Goal: Transaction & Acquisition: Obtain resource

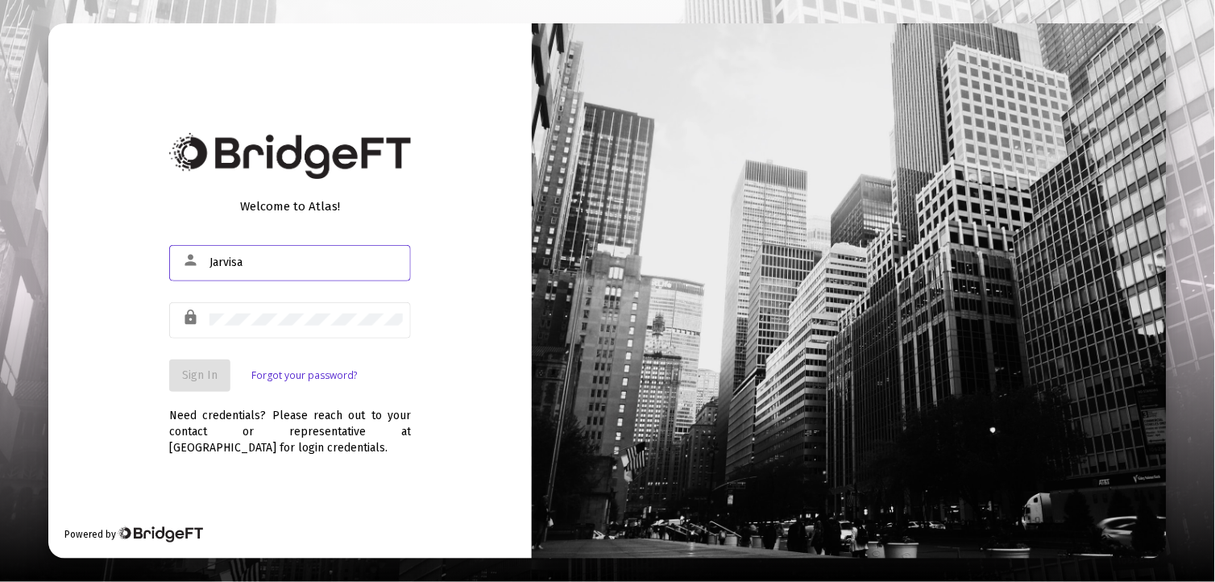
type input "[EMAIL_ADDRESS][DOMAIN_NAME]"
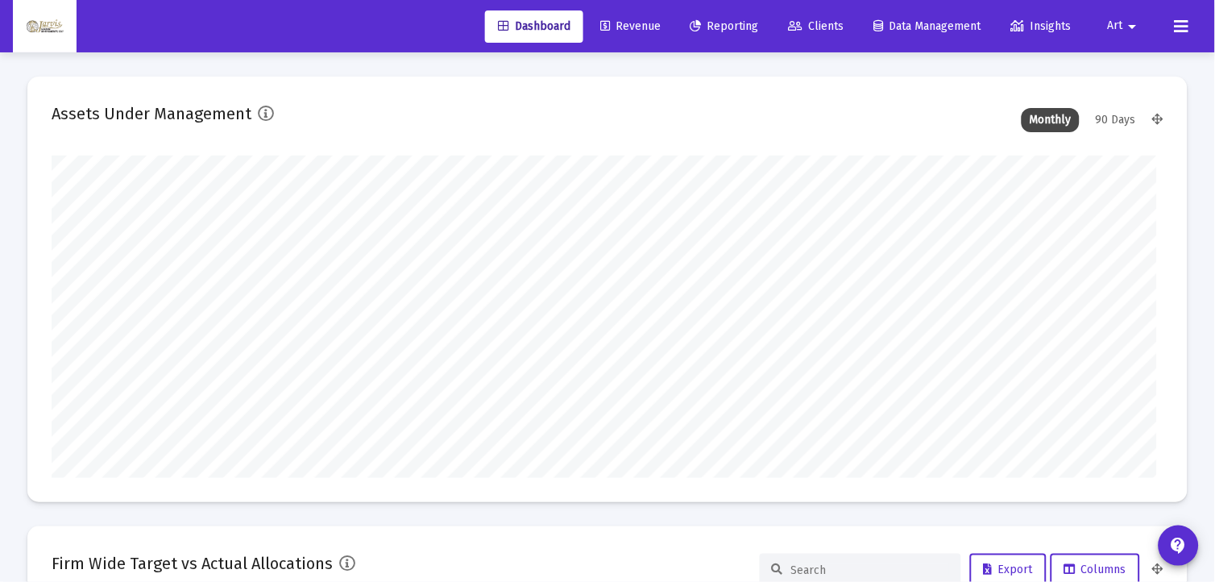
type input "[DATE]"
click at [711, 32] on link "Reporting" at bounding box center [712, 26] width 94 height 32
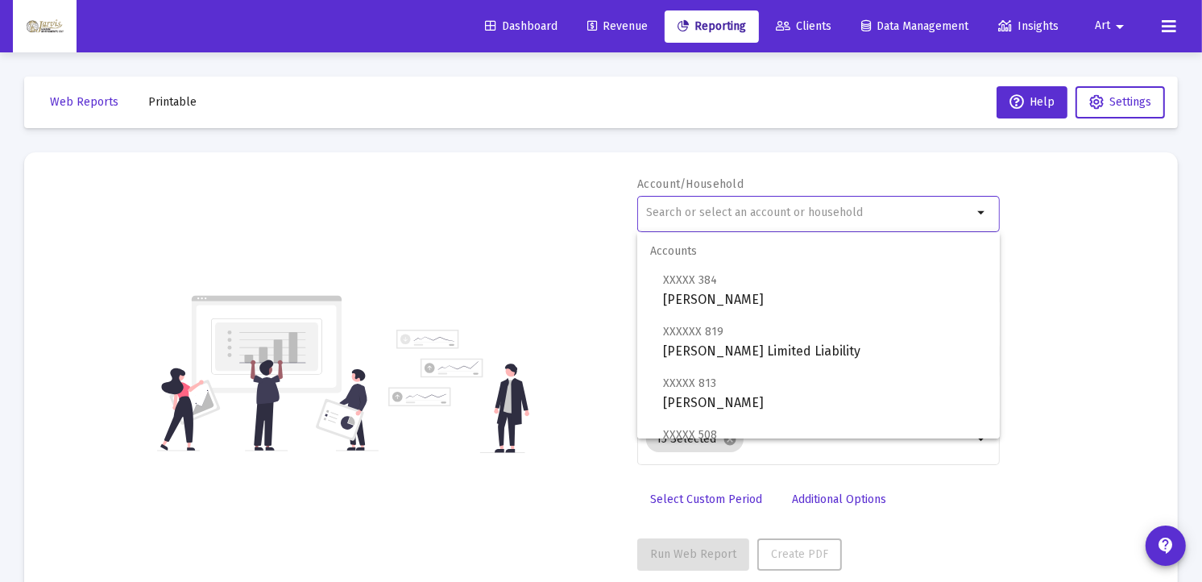
click at [783, 212] on input "text" at bounding box center [809, 212] width 326 height 13
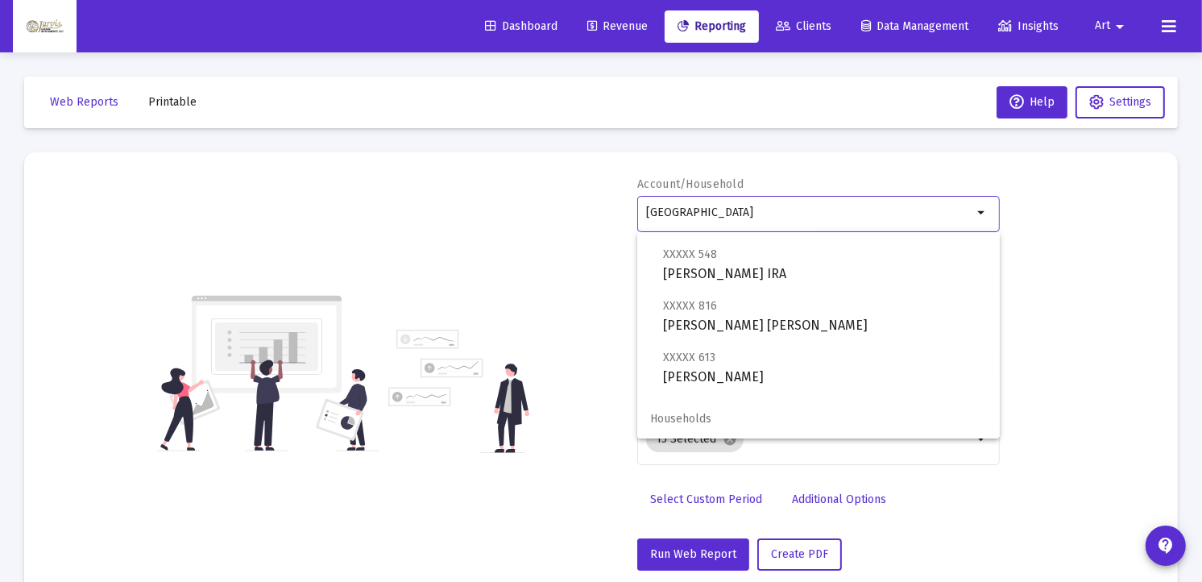
scroll to position [116, 0]
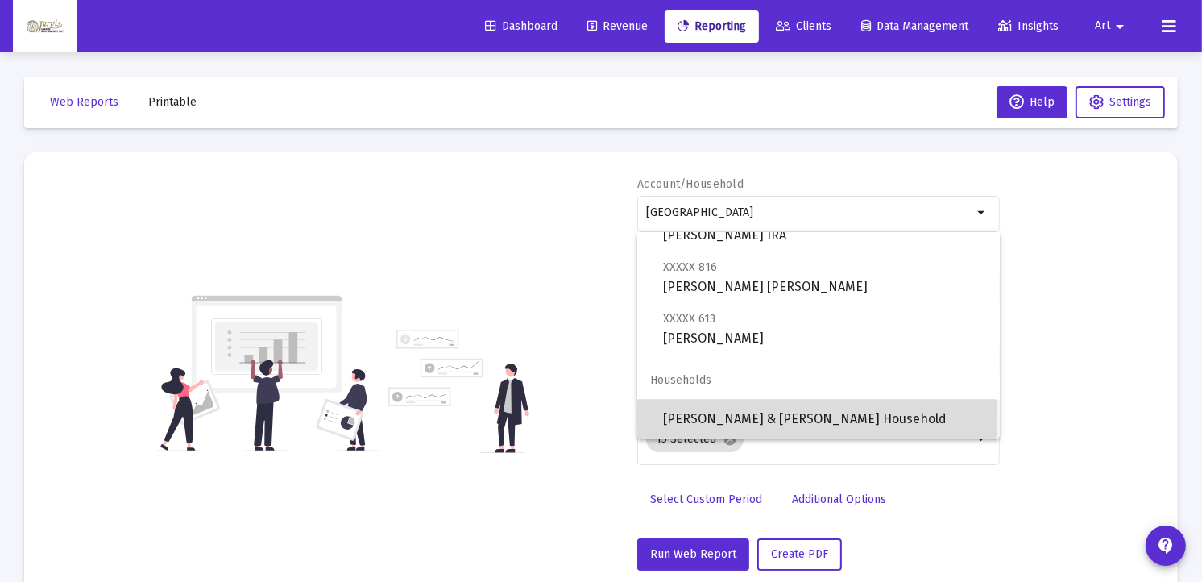
click at [817, 417] on span "[PERSON_NAME] & [PERSON_NAME] Household" at bounding box center [825, 419] width 324 height 39
type input "[PERSON_NAME] & [PERSON_NAME] Household"
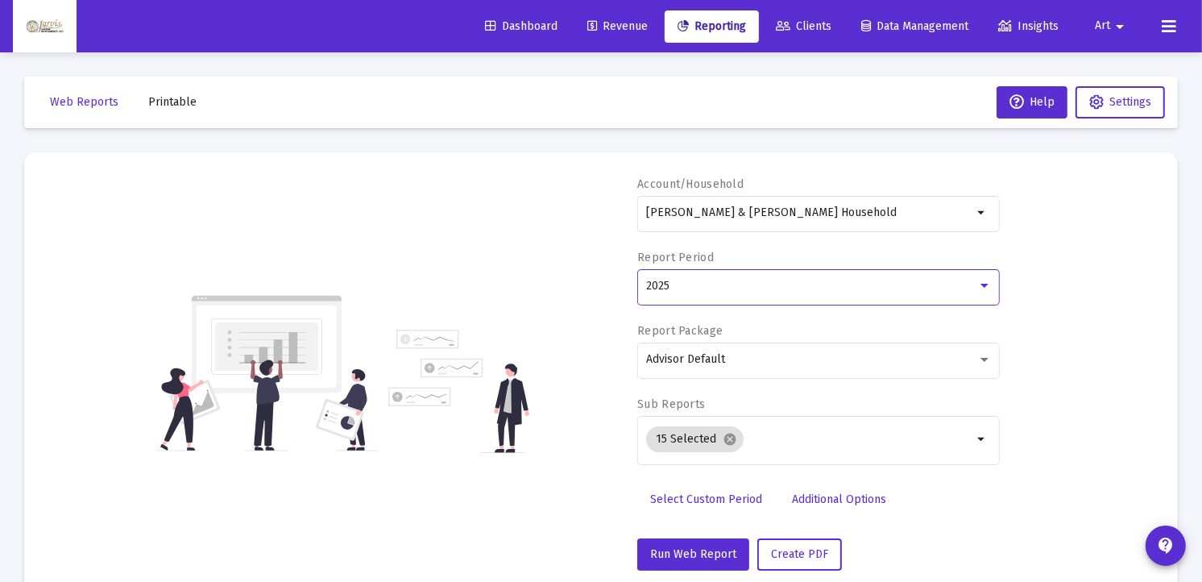
click at [981, 288] on div at bounding box center [984, 286] width 15 height 13
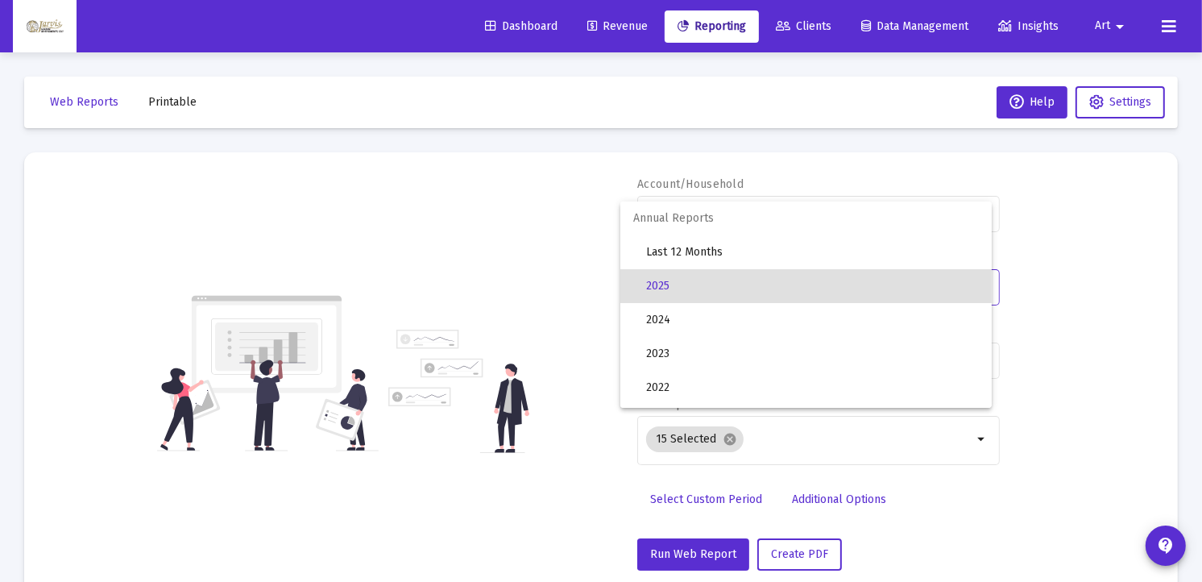
click at [689, 496] on div at bounding box center [601, 291] width 1202 height 582
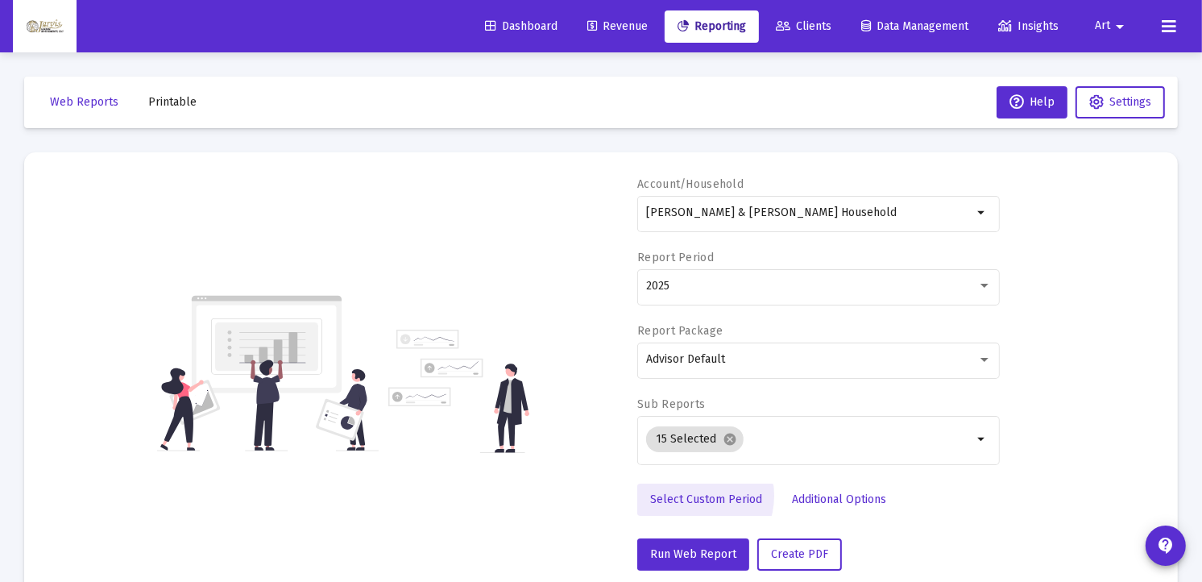
click at [689, 496] on span "Select Custom Period" at bounding box center [706, 499] width 112 height 14
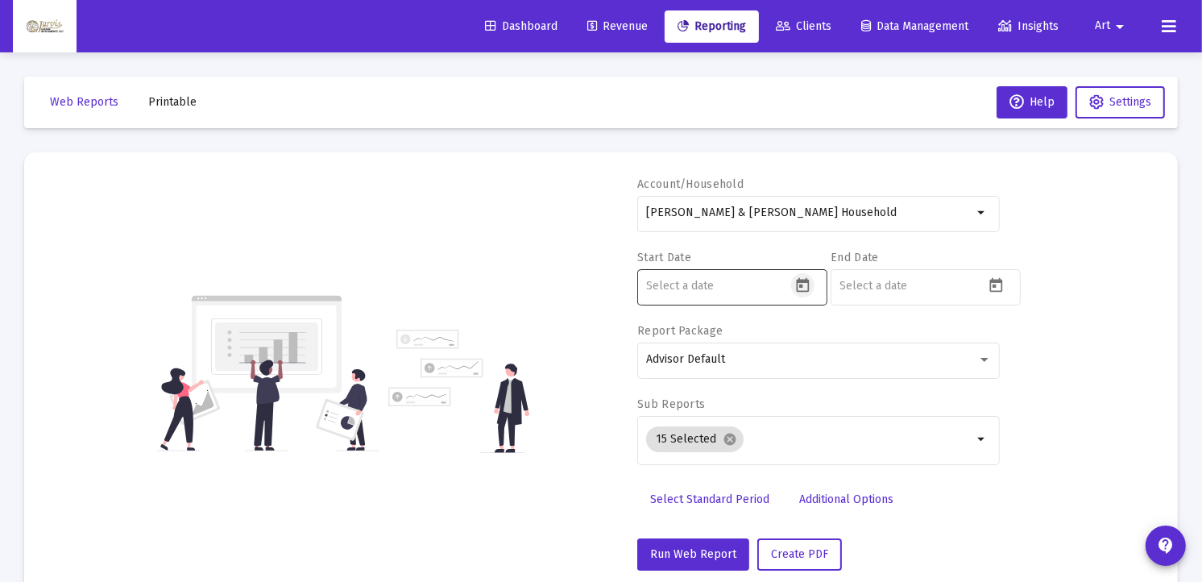
click at [804, 284] on icon "Open calendar" at bounding box center [802, 285] width 17 height 17
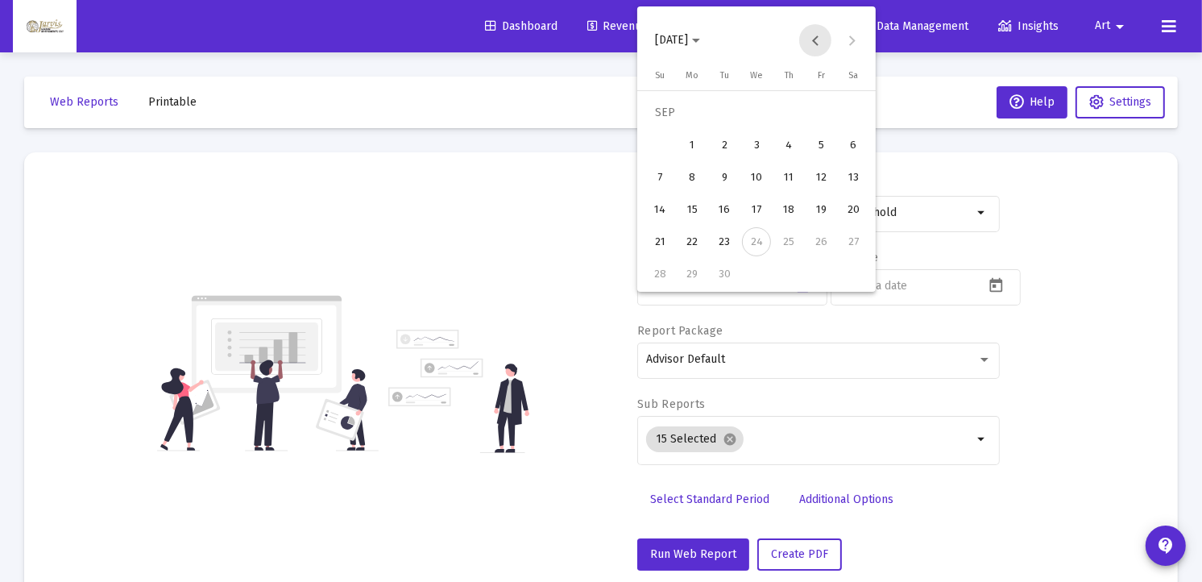
click at [819, 45] on button "Previous month" at bounding box center [815, 40] width 32 height 32
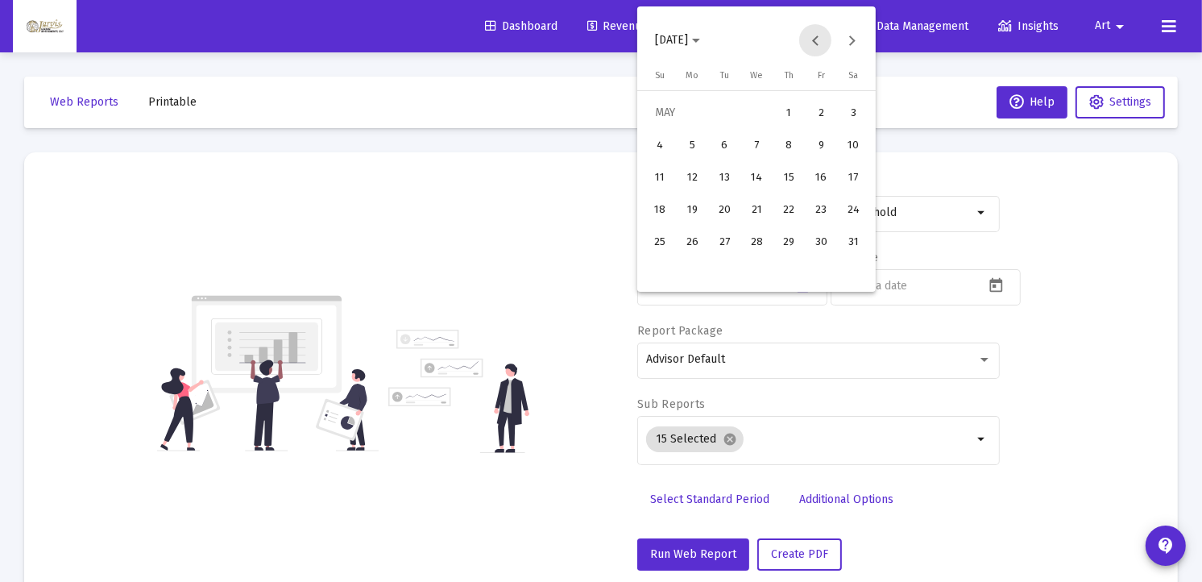
click at [819, 45] on button "Previous month" at bounding box center [815, 40] width 32 height 32
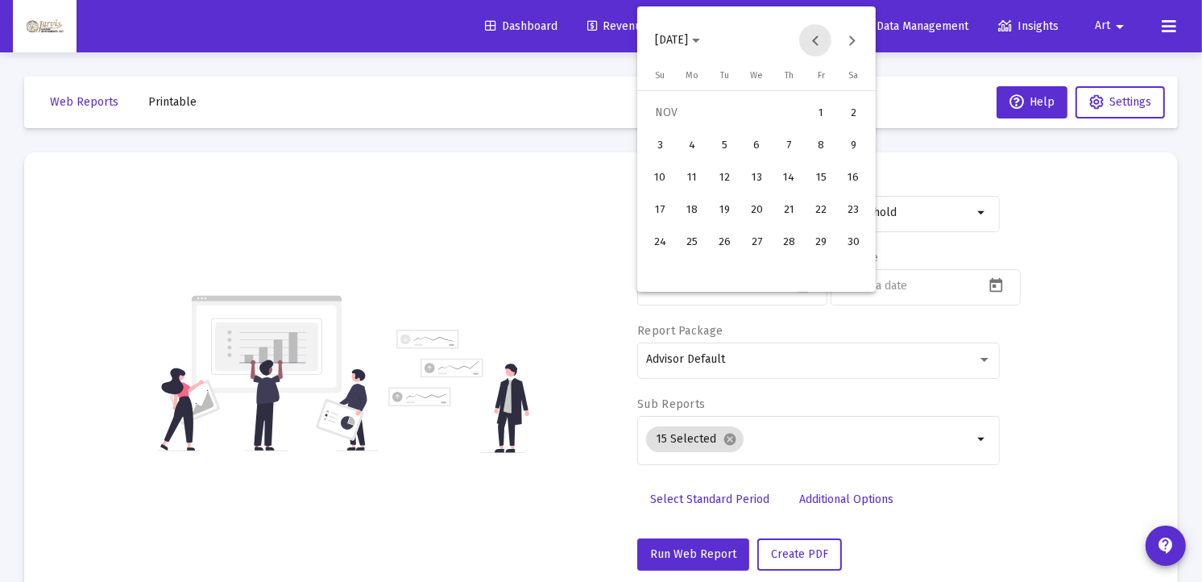
click at [819, 45] on button "Previous month" at bounding box center [815, 40] width 32 height 32
click at [663, 238] on div "22" at bounding box center [659, 241] width 29 height 29
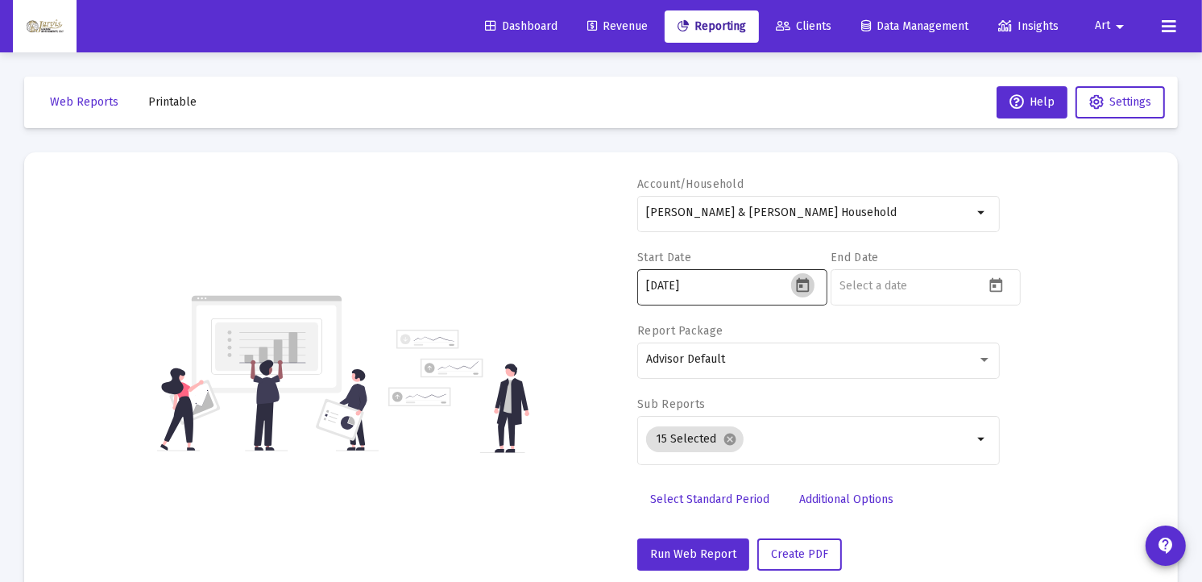
click at [804, 291] on icon "Open calendar" at bounding box center [803, 285] width 13 height 15
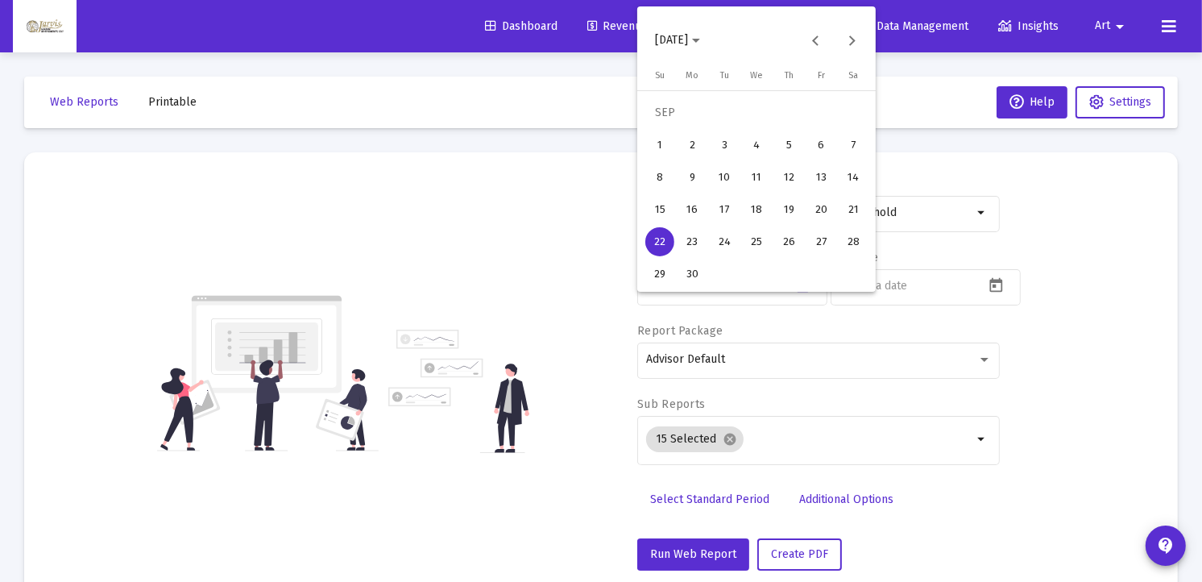
click at [693, 236] on div "23" at bounding box center [692, 241] width 29 height 29
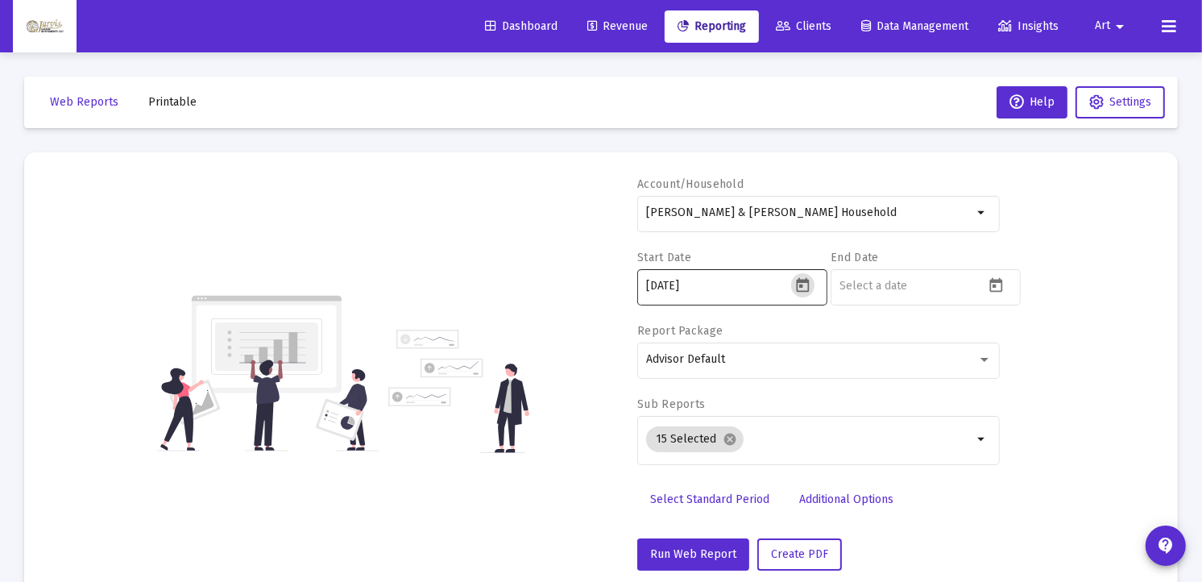
click at [808, 283] on icon "Open calendar" at bounding box center [803, 285] width 13 height 15
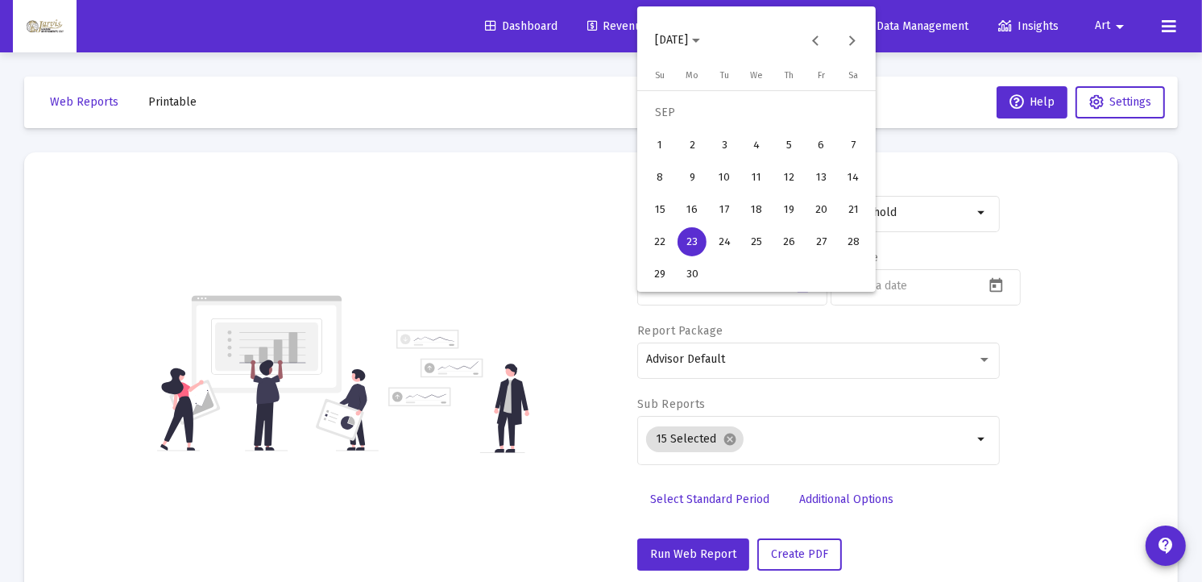
click at [658, 242] on div "22" at bounding box center [659, 241] width 29 height 29
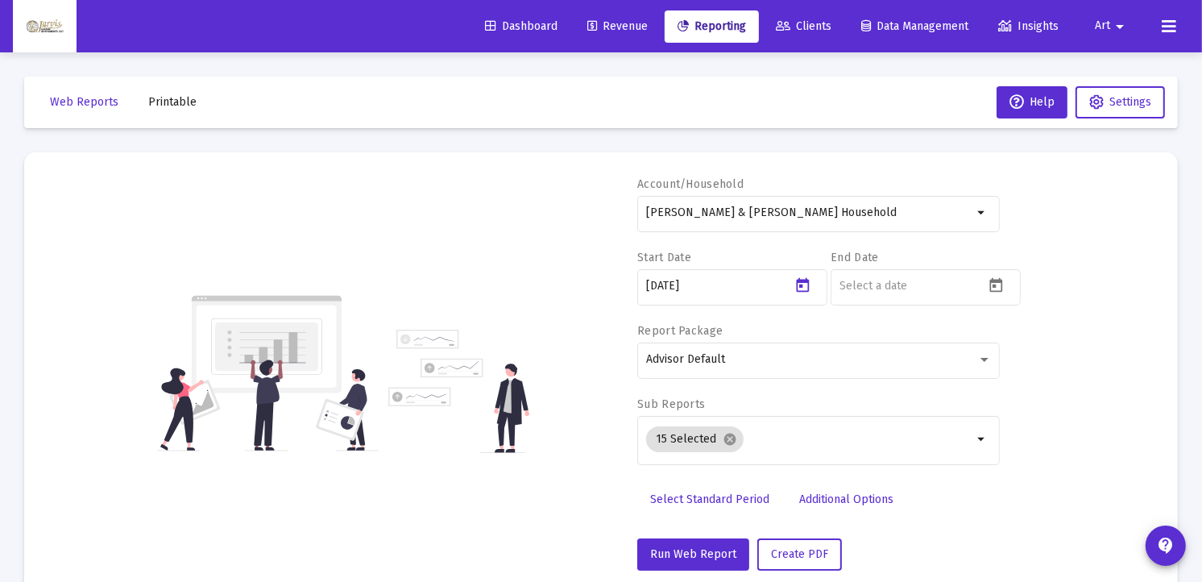
type input "[DATE]"
click at [997, 288] on icon "Open calendar" at bounding box center [996, 285] width 17 height 17
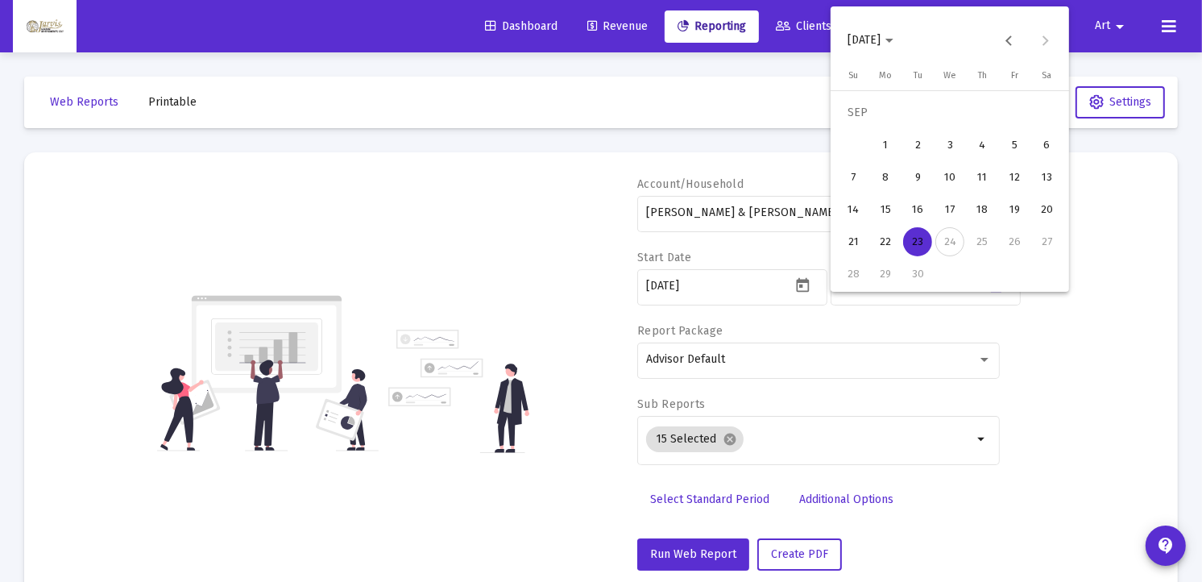
click at [896, 238] on div "22" at bounding box center [885, 241] width 29 height 29
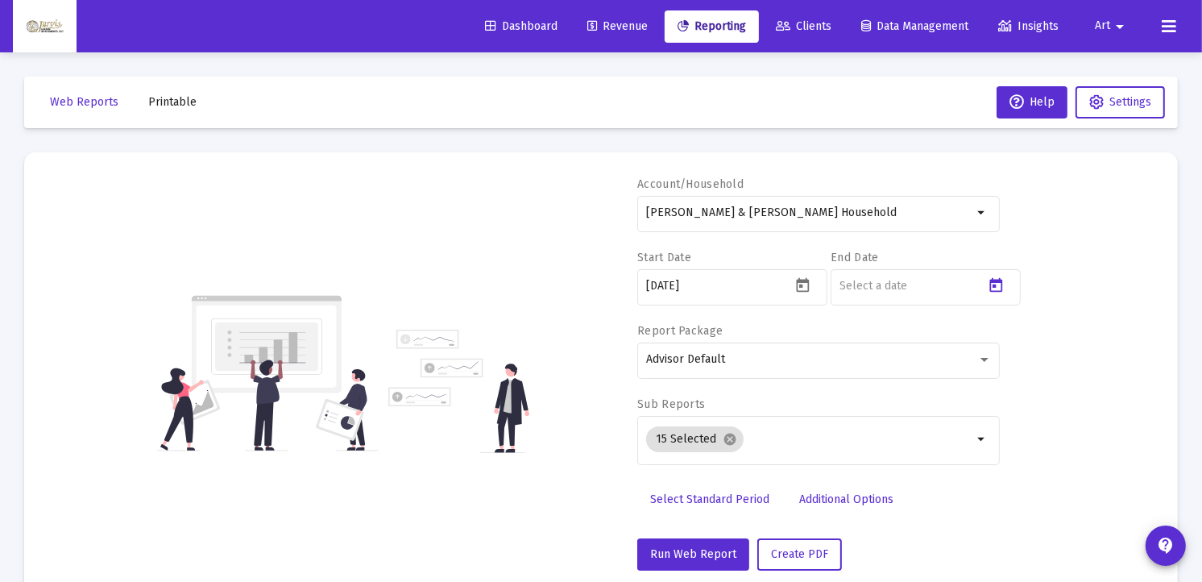
type input "[DATE]"
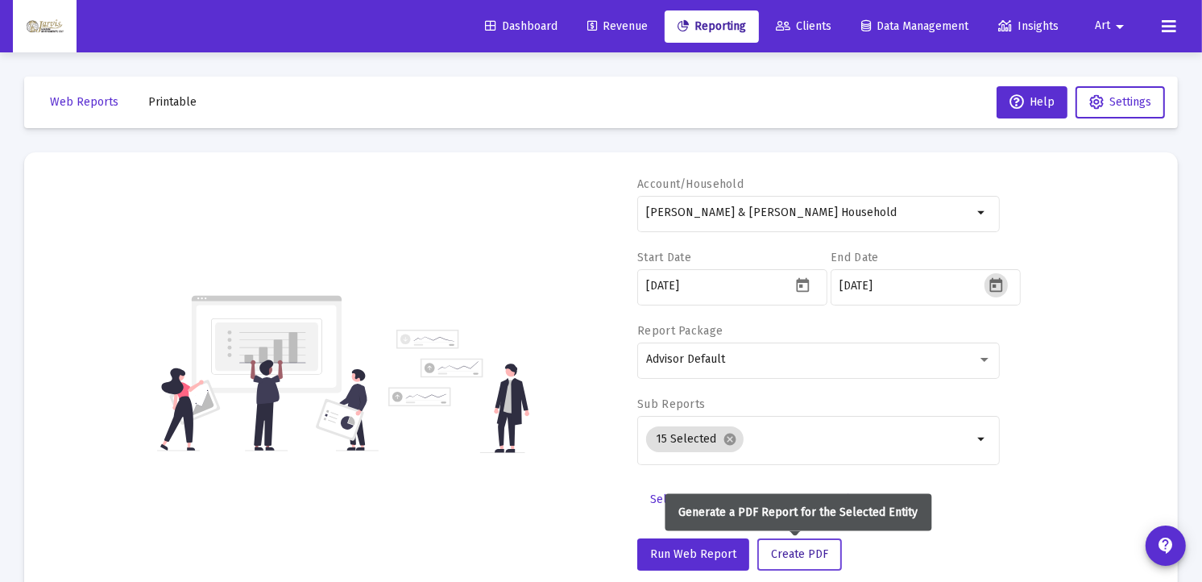
click at [803, 551] on span "Create PDF" at bounding box center [799, 554] width 57 height 14
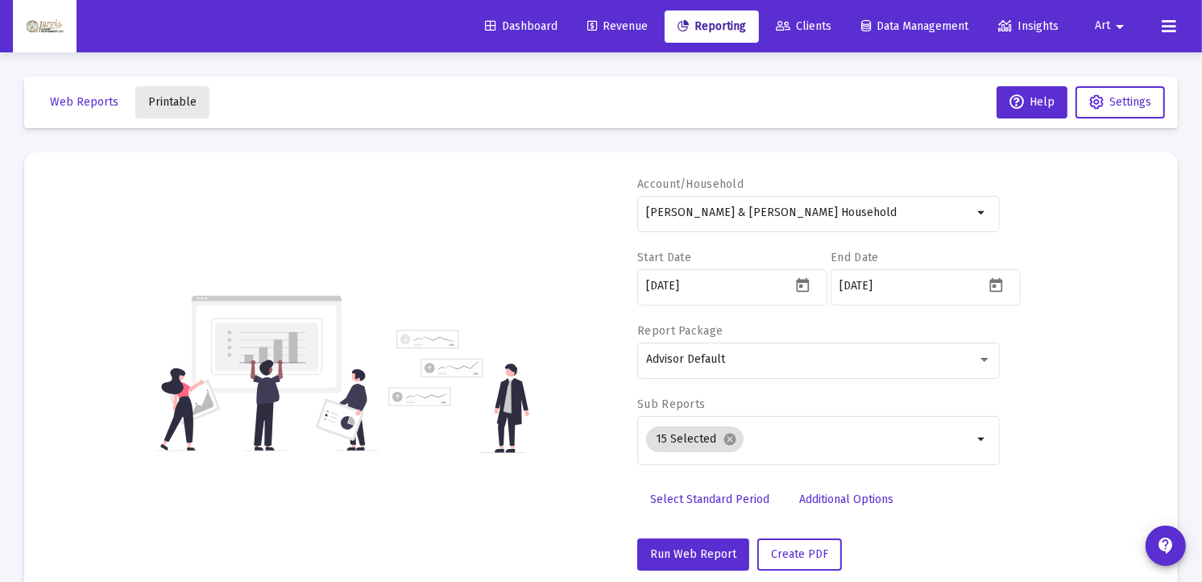
click at [160, 97] on span "Printable" at bounding box center [172, 102] width 48 height 14
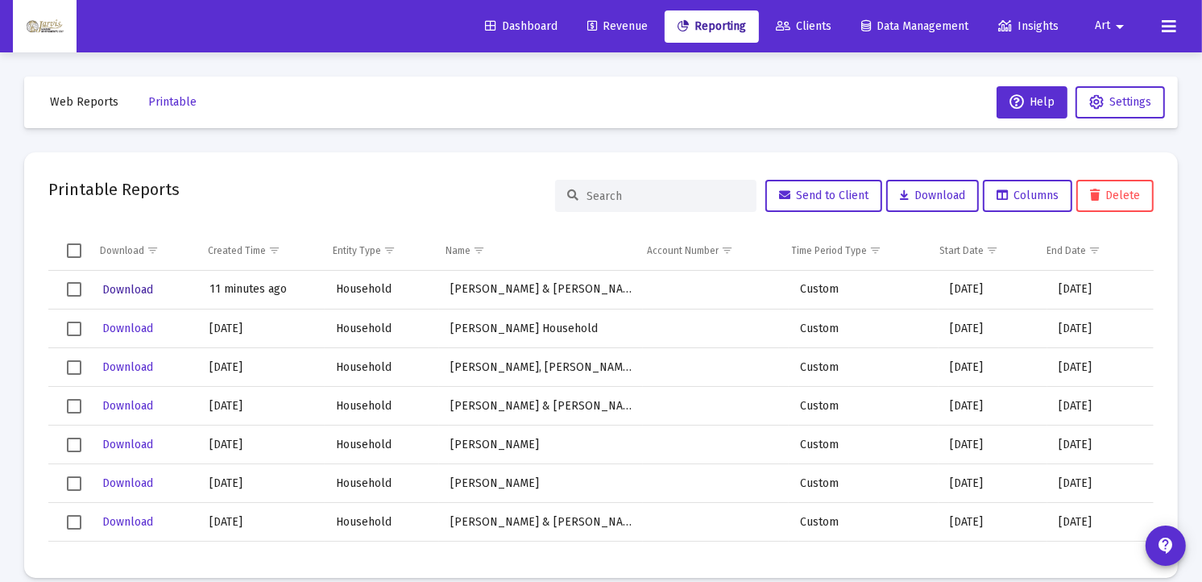
click at [131, 288] on span "Download" at bounding box center [127, 290] width 51 height 14
